Goal: Task Accomplishment & Management: Complete application form

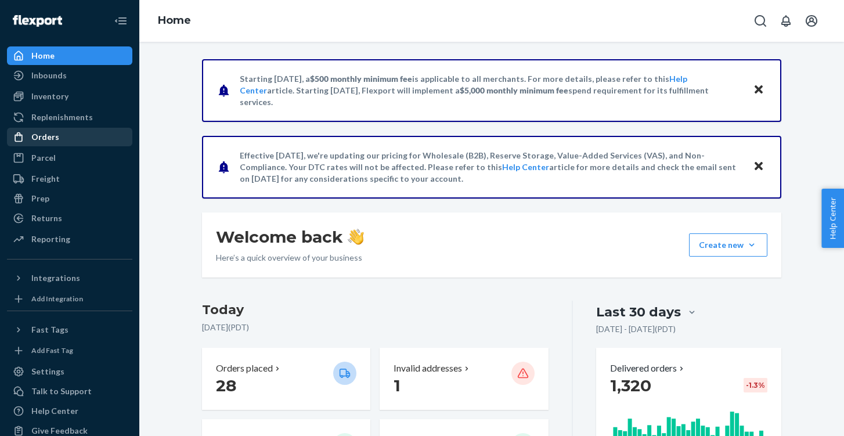
click at [85, 142] on div "Orders" at bounding box center [69, 137] width 123 height 16
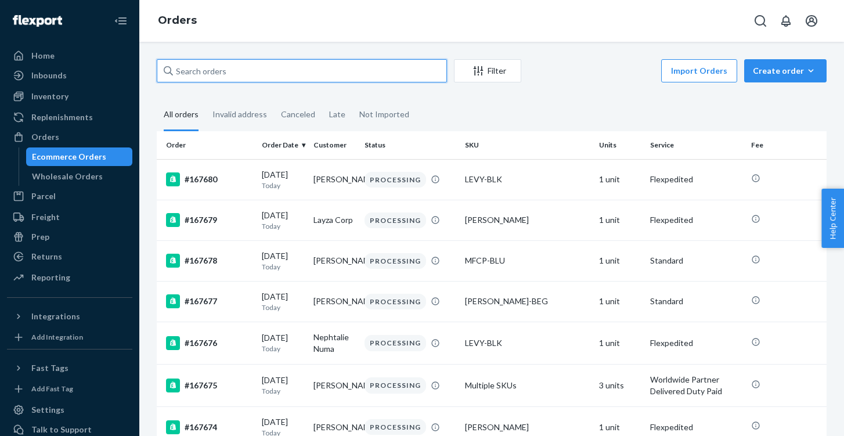
click at [313, 76] on input "text" at bounding box center [302, 70] width 290 height 23
paste input "167000"
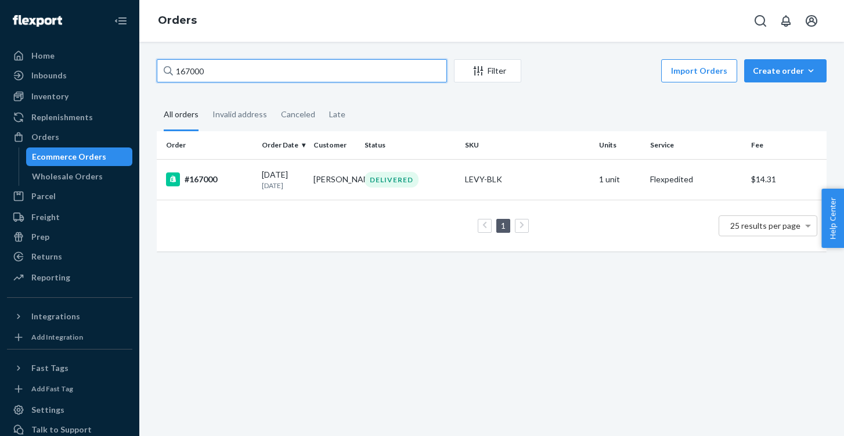
type input "167000"
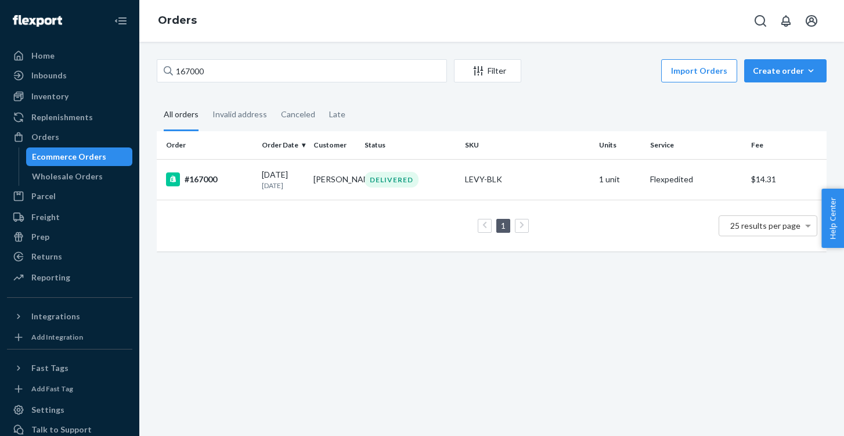
click at [230, 188] on td "#167000" at bounding box center [207, 179] width 100 height 41
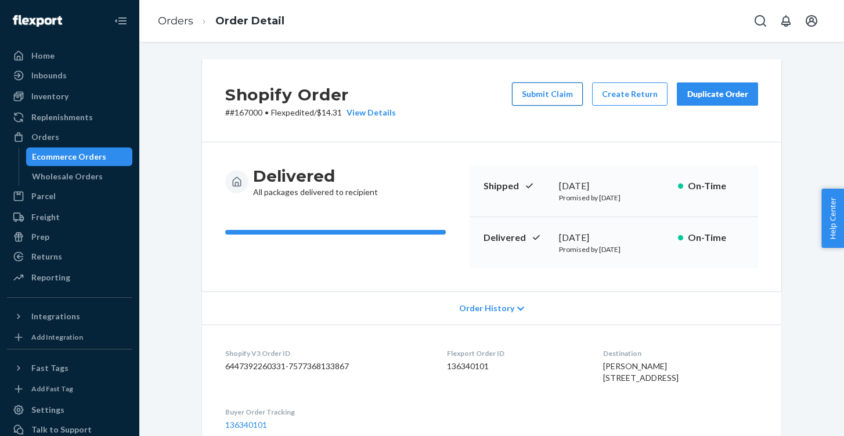
click at [529, 92] on button "Submit Claim" at bounding box center [547, 93] width 71 height 23
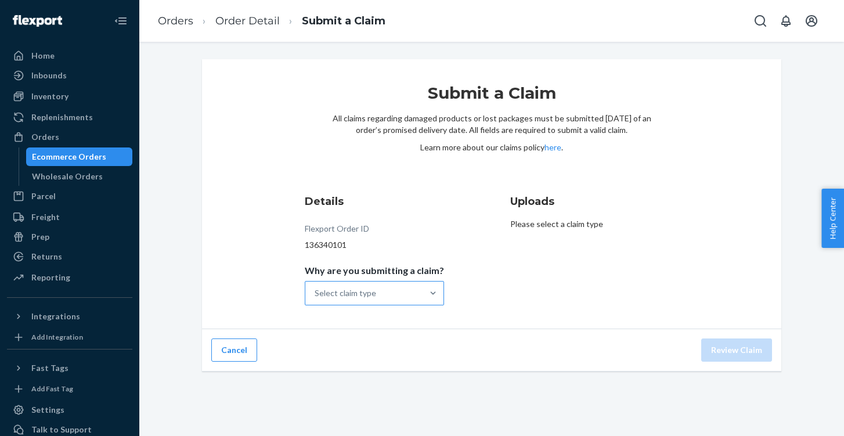
click at [356, 301] on div "Select claim type" at bounding box center [363, 293] width 117 height 23
click at [316, 299] on input "Why are you submitting a claim? Select claim type" at bounding box center [315, 293] width 1 height 12
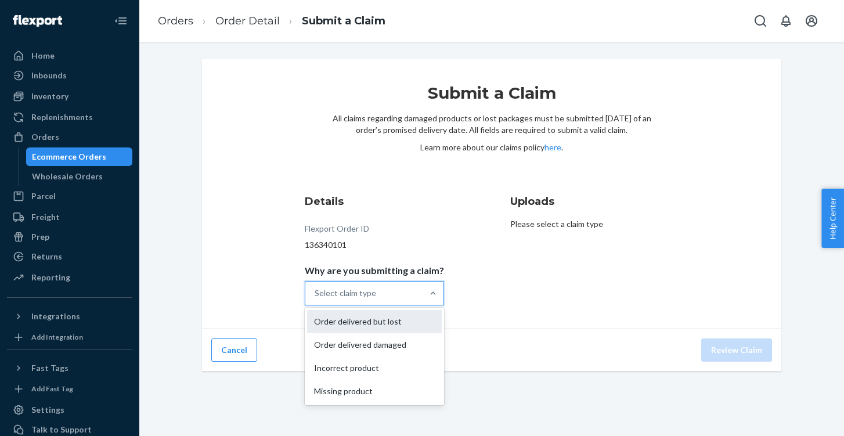
click at [371, 318] on div "Order delivered but lost" at bounding box center [374, 321] width 135 height 23
click at [316, 299] on input "Why are you submitting a claim? option Order delivered but lost focused, 1 of 4…" at bounding box center [315, 293] width 1 height 12
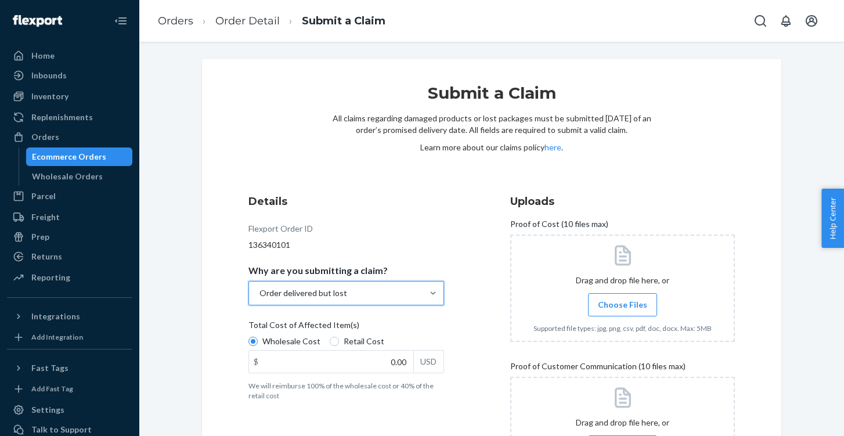
click at [355, 338] on span "Retail Cost" at bounding box center [364, 342] width 41 height 12
click at [339, 338] on input "Retail Cost" at bounding box center [334, 341] width 9 height 9
radio input "true"
radio input "false"
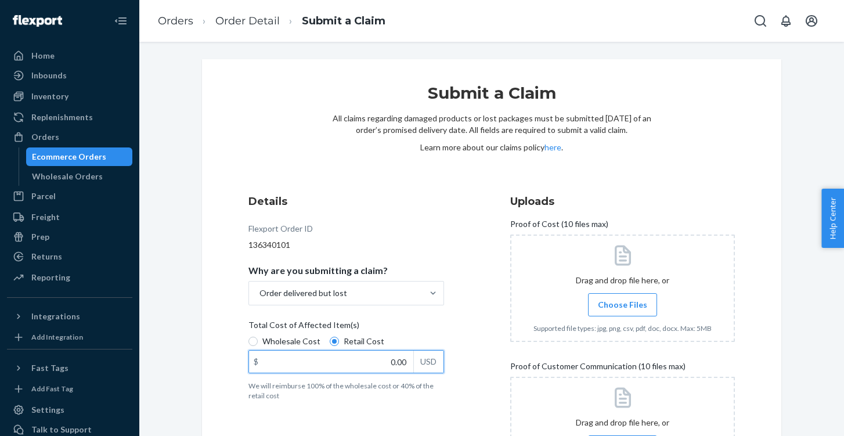
drag, startPoint x: 385, startPoint y: 359, endPoint x: 449, endPoint y: 359, distance: 63.9
click at [449, 359] on div "Details Flexport Order ID 136340101 Why are you submitting a claim? Order deliv…" at bounding box center [360, 343] width 225 height 313
type input "179.00"
click at [626, 308] on span "Choose Files" at bounding box center [622, 305] width 49 height 12
click at [623, 308] on input "Choose Files" at bounding box center [622, 304] width 1 height 13
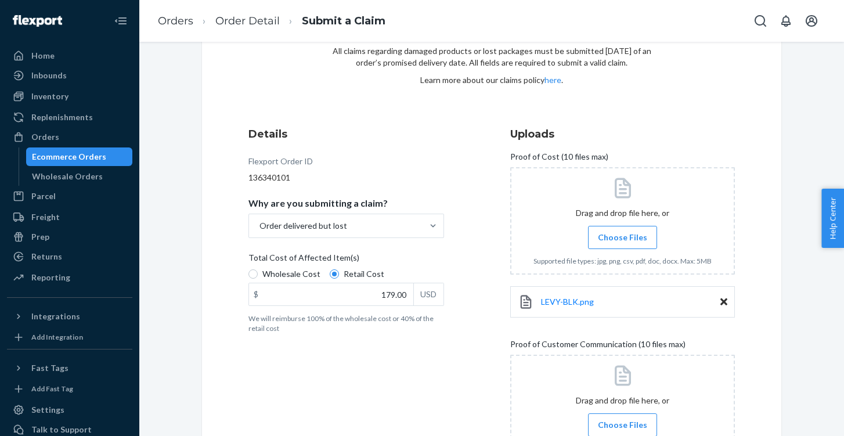
scroll to position [100, 0]
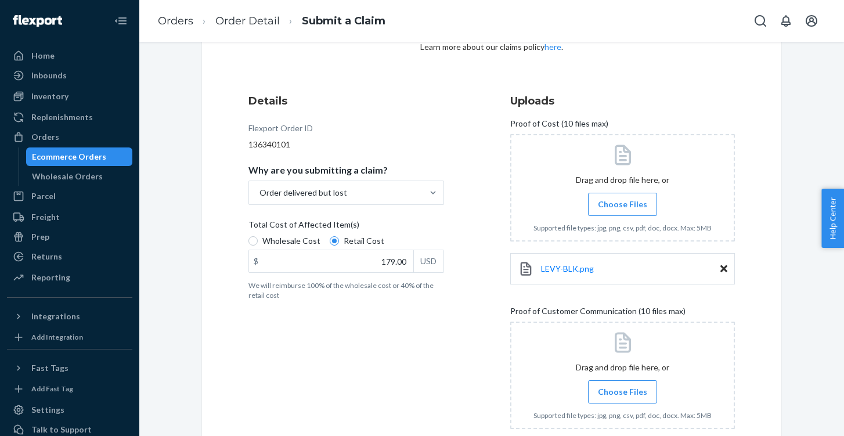
click at [619, 379] on div at bounding box center [622, 375] width 225 height 107
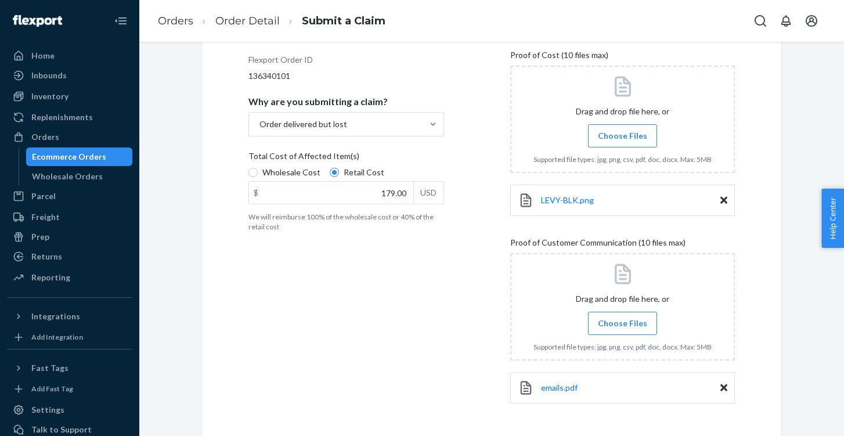
scroll to position [214, 0]
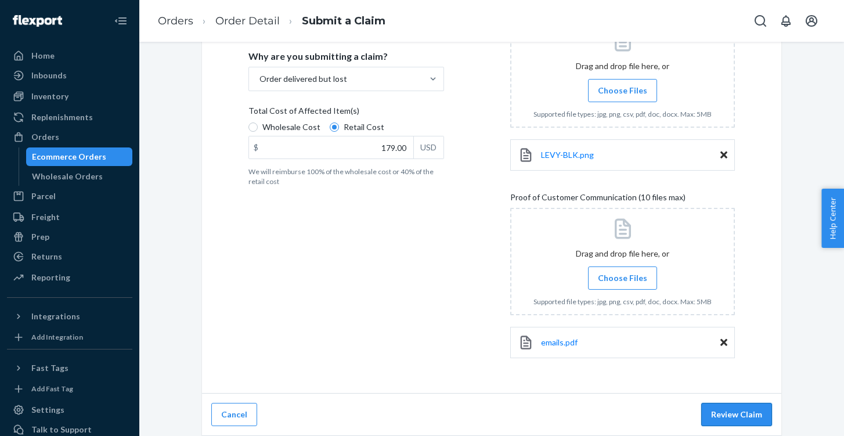
click at [751, 418] on button "Review Claim" at bounding box center [736, 414] width 71 height 23
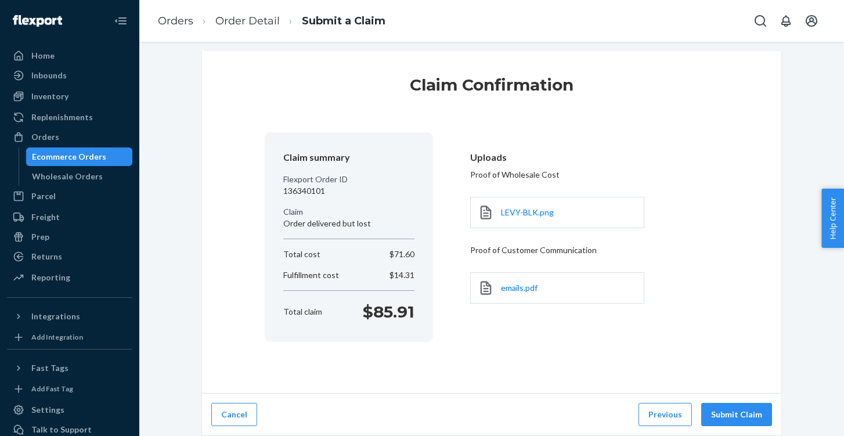
click at [751, 418] on button "Submit Claim" at bounding box center [736, 414] width 71 height 23
